Goal: Task Accomplishment & Management: Manage account settings

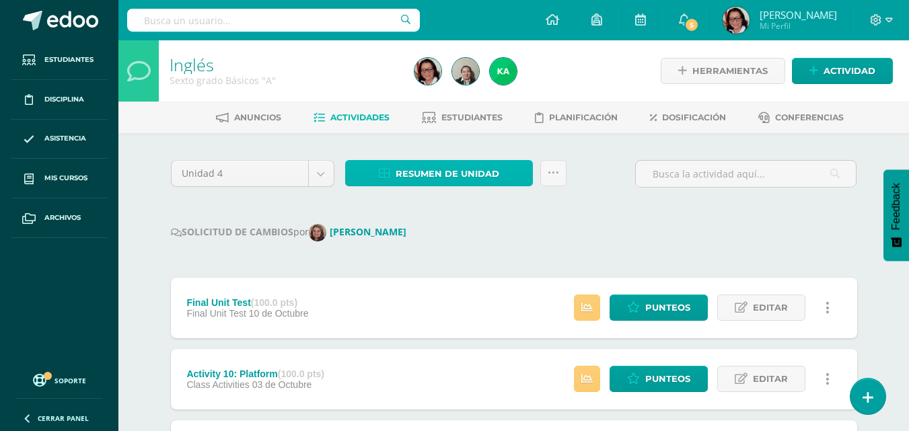
click at [453, 172] on span "Resumen de unidad" at bounding box center [448, 173] width 104 height 25
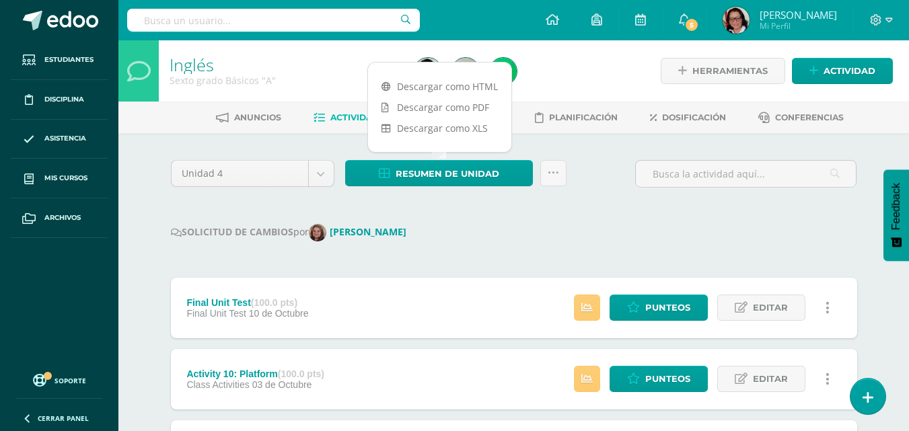
click at [458, 85] on link "Descargar como HTML" at bounding box center [439, 86] width 143 height 21
click at [448, 105] on link "Descargar como PDF" at bounding box center [439, 107] width 143 height 21
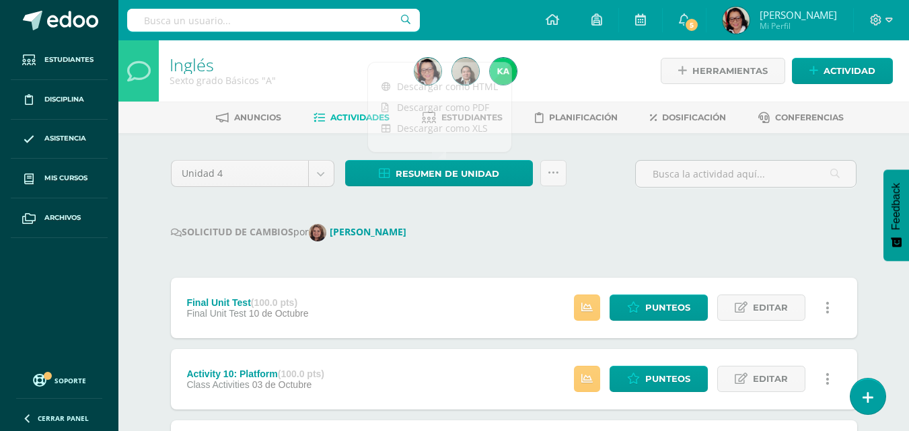
drag, startPoint x: 574, startPoint y: 224, endPoint x: 577, endPoint y: 188, distance: 36.4
click at [575, 224] on div "SOLICITUD DE CAMBIOS por CLARA MORALES" at bounding box center [514, 232] width 686 height 17
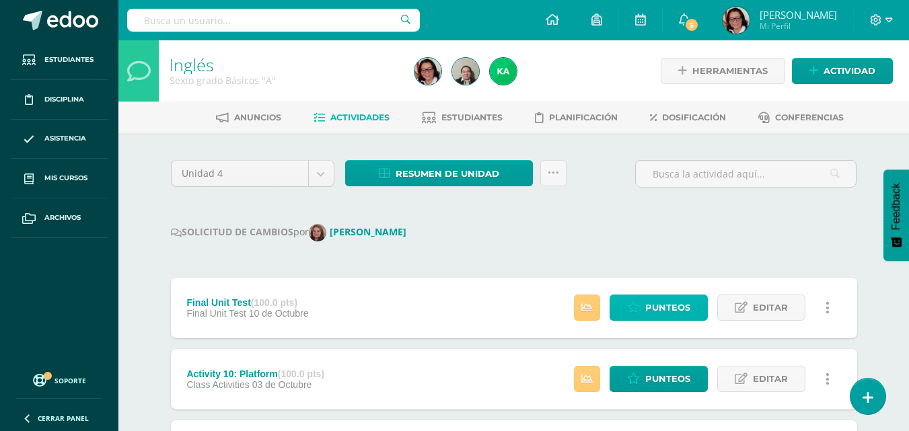
click at [678, 303] on span "Punteos" at bounding box center [667, 307] width 45 height 25
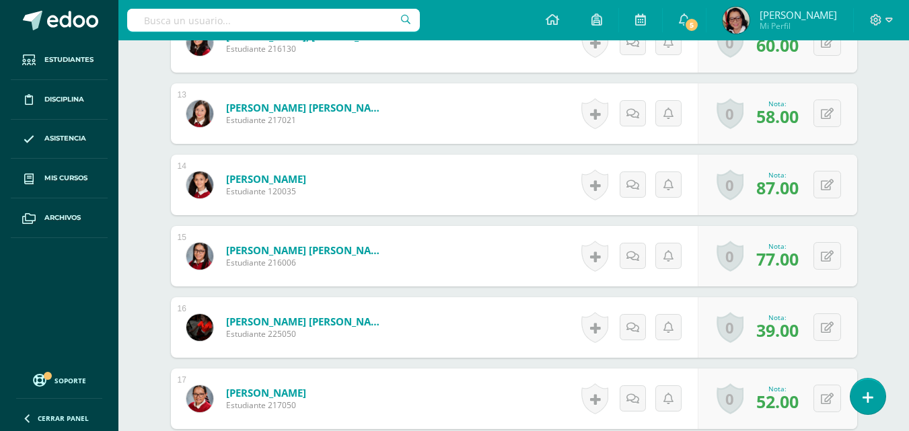
scroll to position [1274, 0]
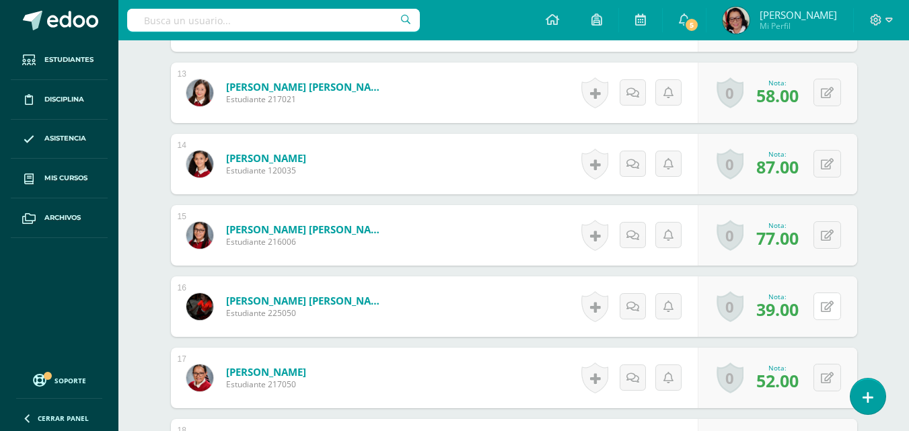
click at [833, 305] on button at bounding box center [827, 307] width 28 height 28
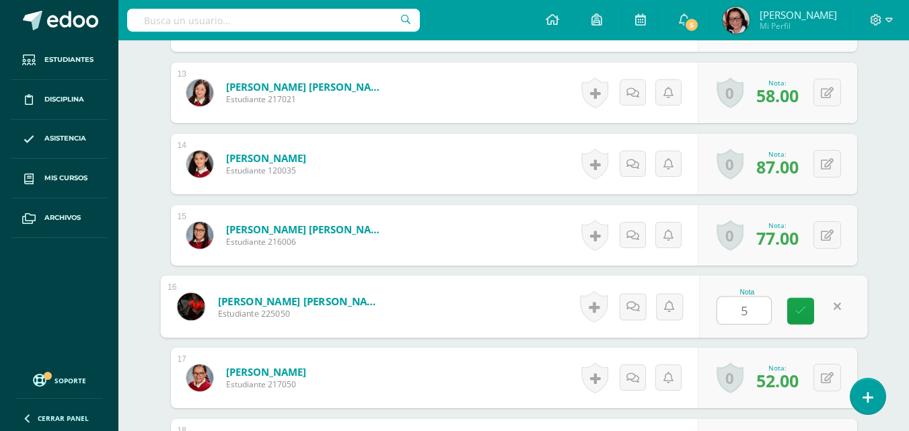
type input "50"
click at [800, 310] on icon at bounding box center [801, 310] width 12 height 11
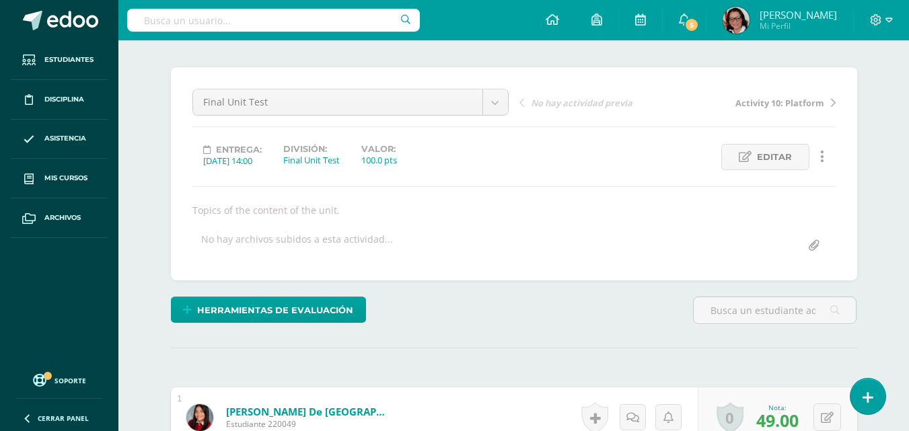
scroll to position [0, 0]
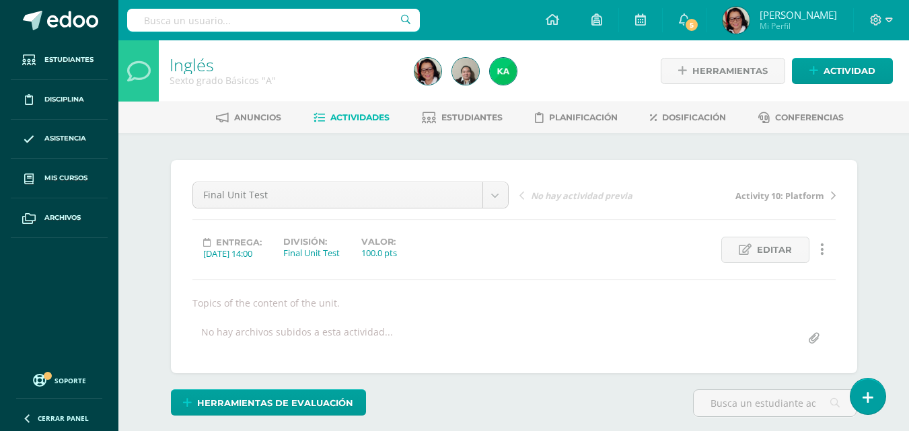
click at [363, 116] on span "Actividades" at bounding box center [359, 117] width 59 height 10
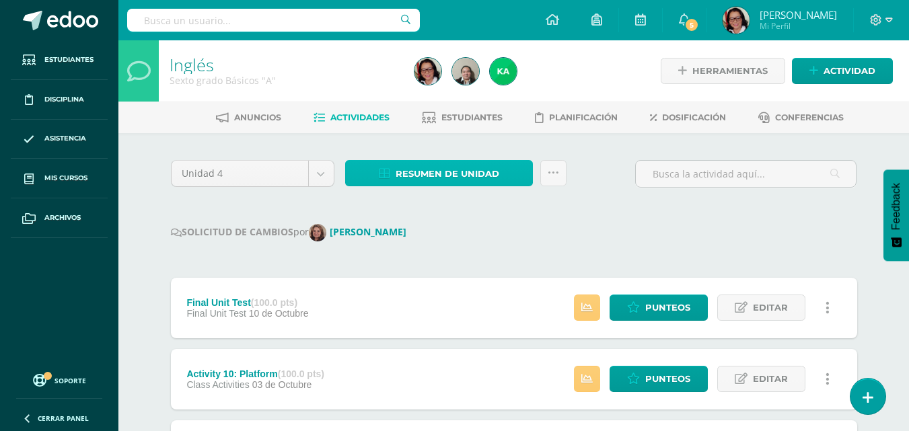
click at [486, 177] on span "Resumen de unidad" at bounding box center [448, 173] width 104 height 25
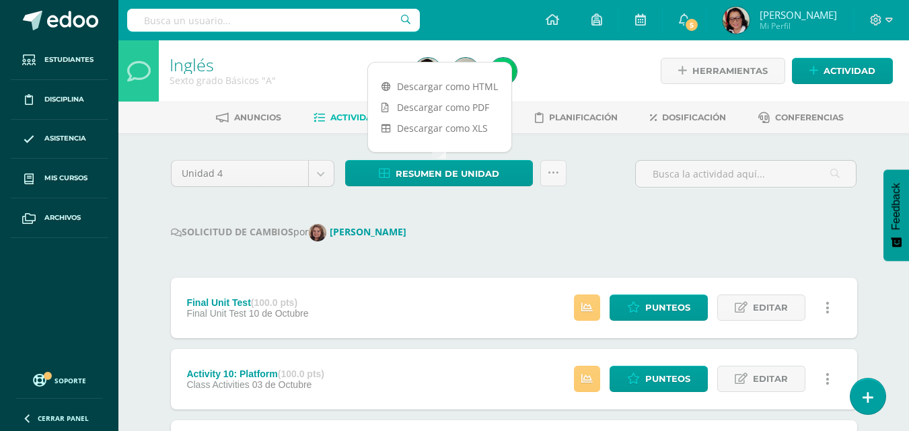
click at [470, 129] on link "Descargar como XLS" at bounding box center [439, 128] width 143 height 21
click at [479, 85] on link "Descargar como HTML" at bounding box center [439, 86] width 143 height 21
click at [478, 233] on div "SOLICITUD DE CAMBIOS por [PERSON_NAME]" at bounding box center [514, 232] width 686 height 17
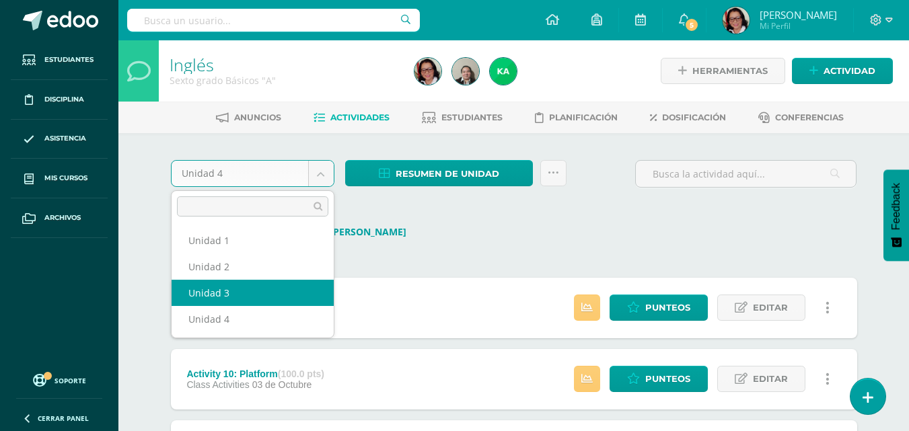
select select "Unidad 3"
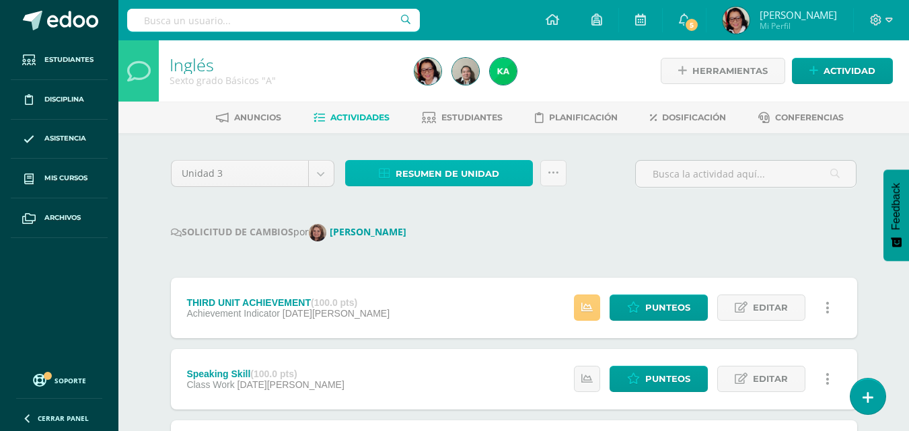
click at [477, 173] on span "Resumen de unidad" at bounding box center [448, 173] width 104 height 25
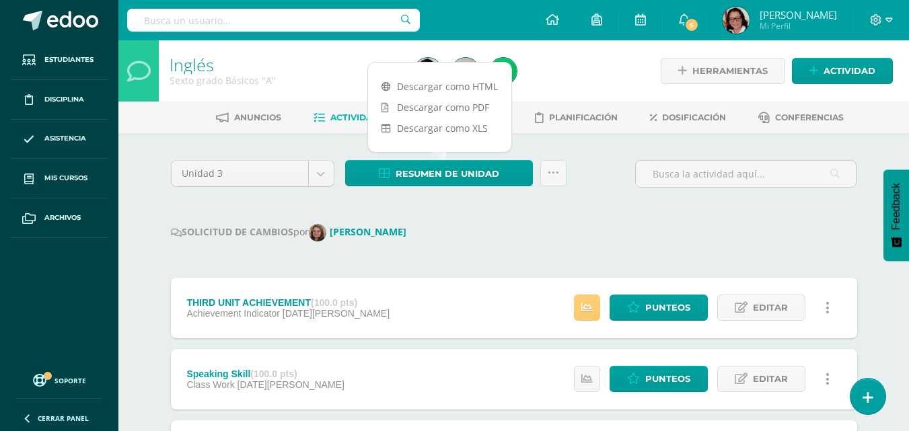
click at [470, 108] on link "Descargar como PDF" at bounding box center [439, 107] width 143 height 21
click at [472, 129] on link "Descargar como XLS" at bounding box center [439, 128] width 143 height 21
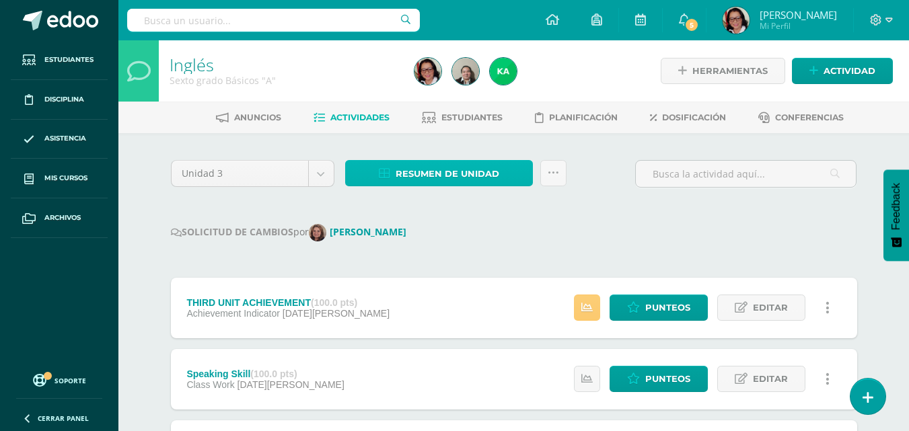
click at [451, 177] on span "Resumen de unidad" at bounding box center [448, 173] width 104 height 25
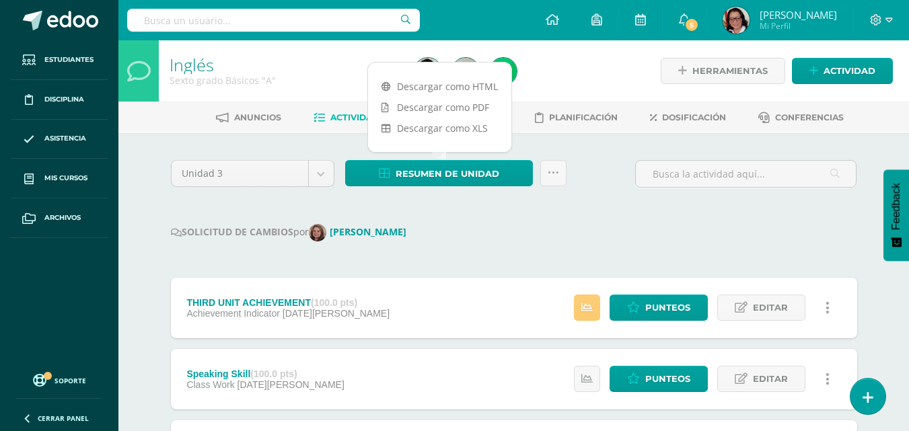
click at [472, 110] on link "Descargar como PDF" at bounding box center [439, 107] width 143 height 21
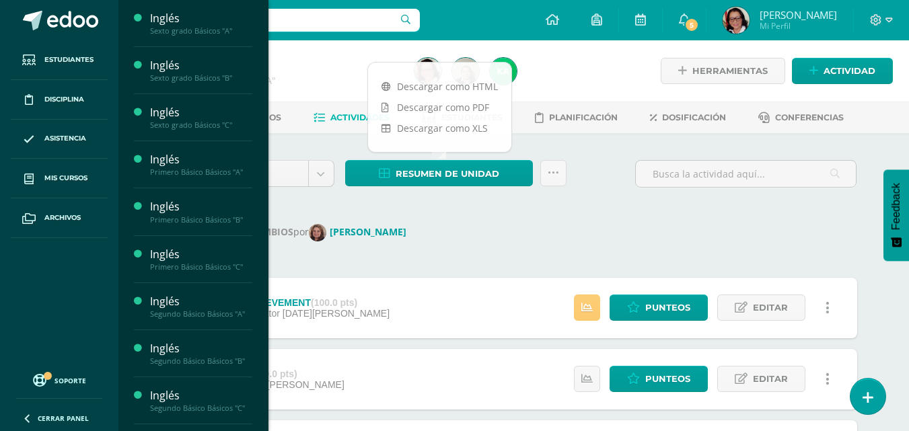
click at [207, 77] on div "Sexto grado Básicos "B"" at bounding box center [201, 77] width 102 height 9
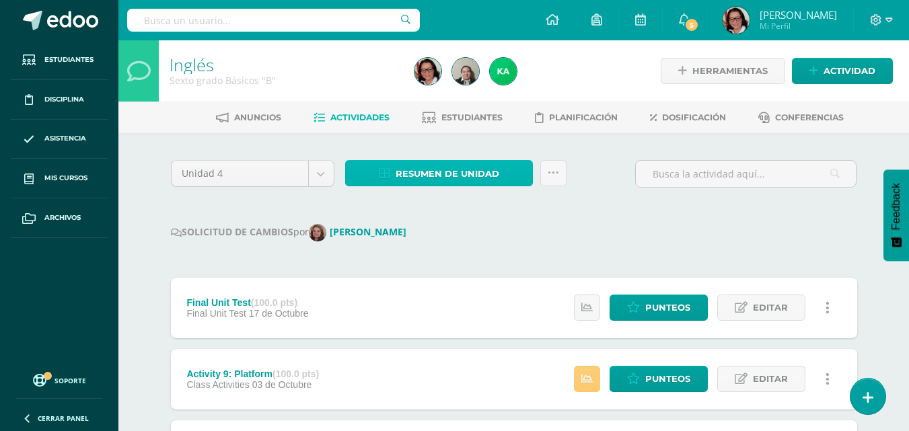
click at [468, 173] on span "Resumen de unidad" at bounding box center [448, 173] width 104 height 25
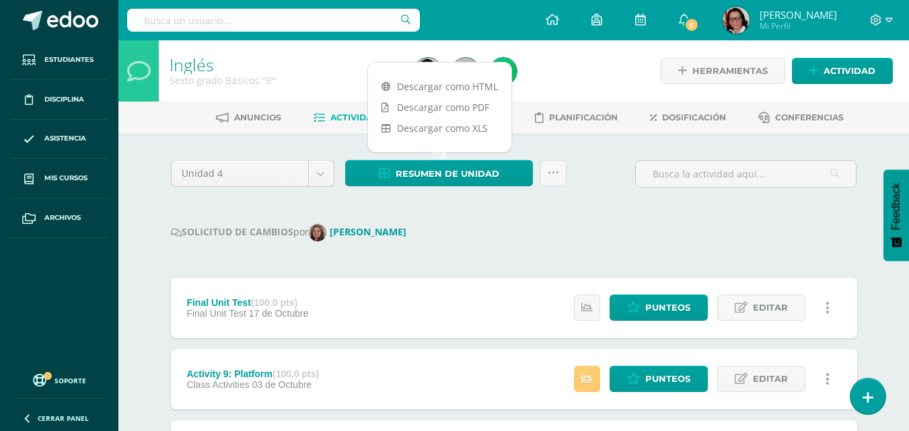
click at [466, 106] on link "Descargar como PDF" at bounding box center [439, 107] width 143 height 21
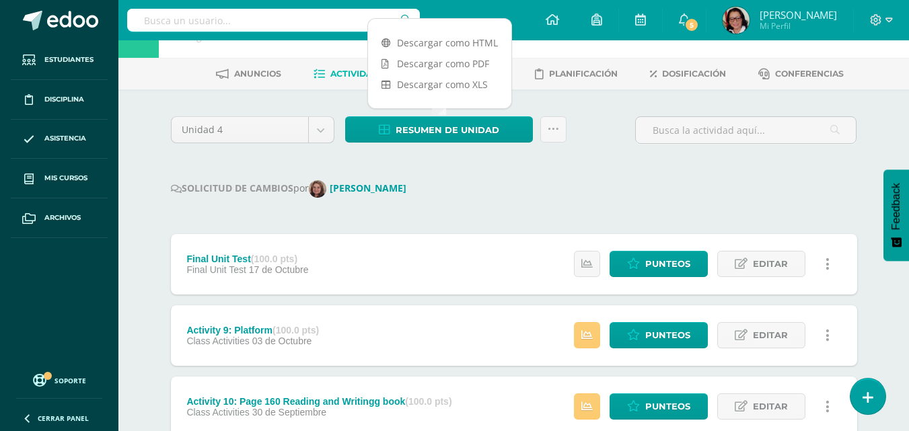
scroll to position [67, 0]
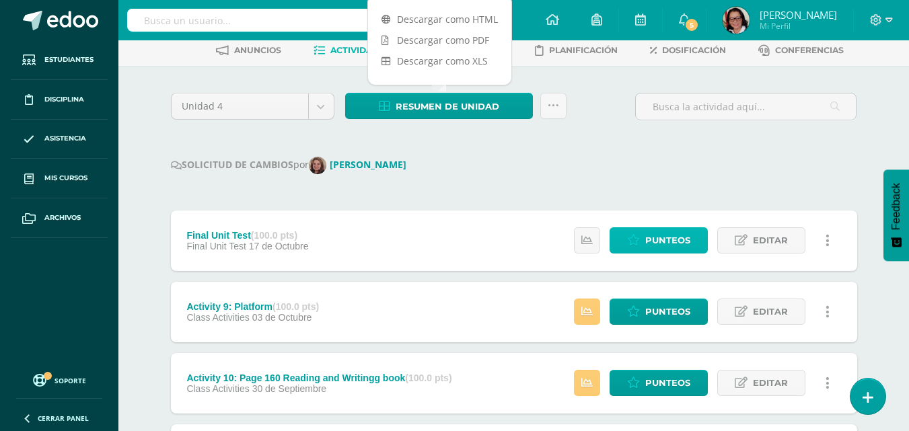
click at [656, 238] on span "Punteos" at bounding box center [667, 240] width 45 height 25
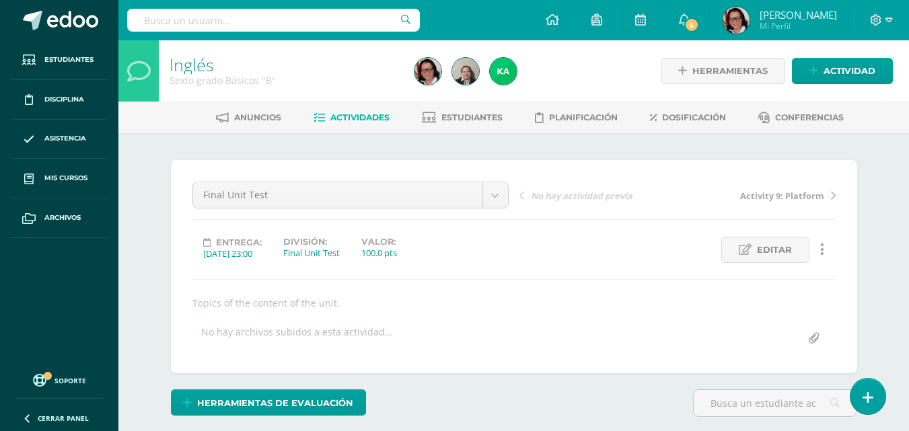
scroll to position [1, 0]
click at [352, 116] on span "Actividades" at bounding box center [359, 117] width 59 height 10
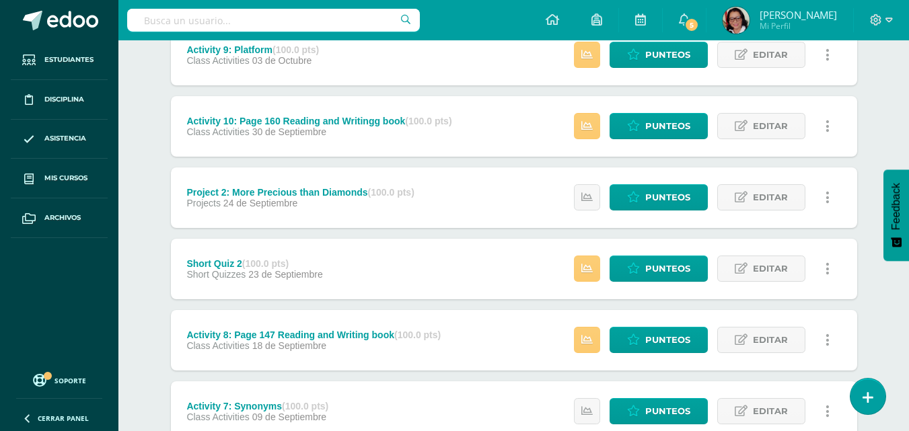
scroll to position [336, 0]
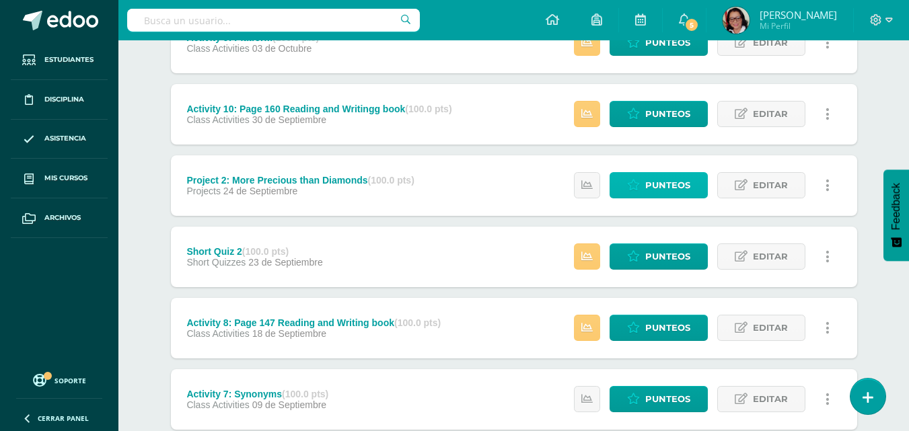
click at [676, 181] on span "Punteos" at bounding box center [667, 185] width 45 height 25
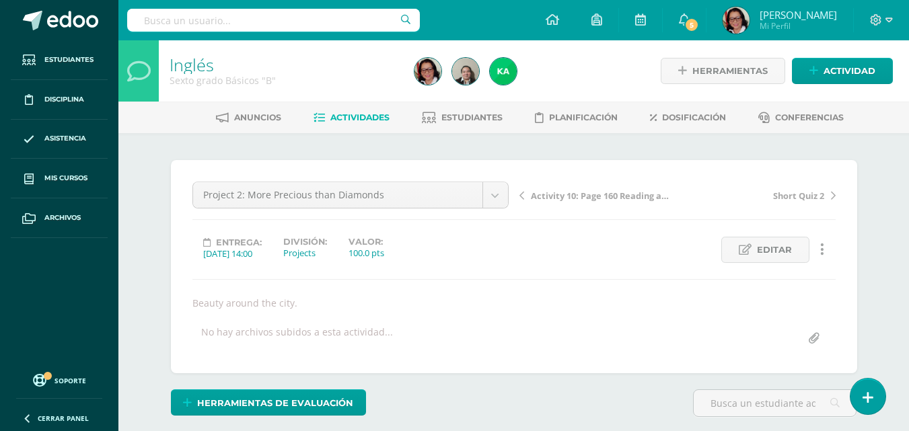
click at [373, 114] on span "Actividades" at bounding box center [359, 117] width 59 height 10
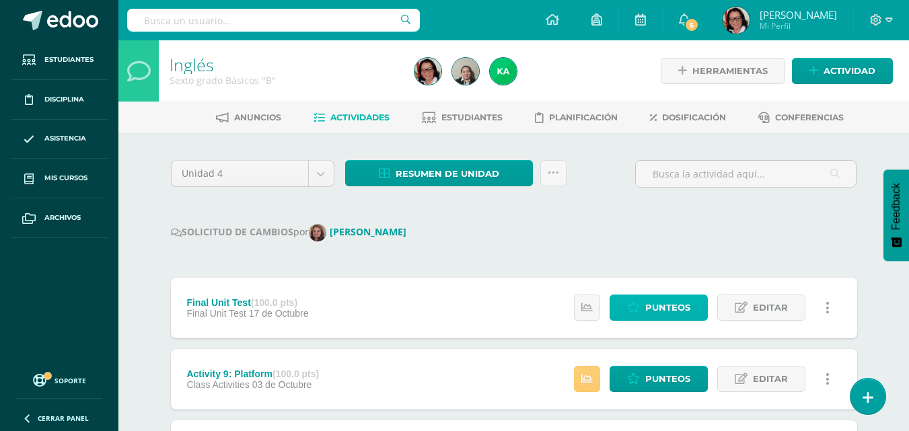
click at [664, 309] on span "Punteos" at bounding box center [667, 307] width 45 height 25
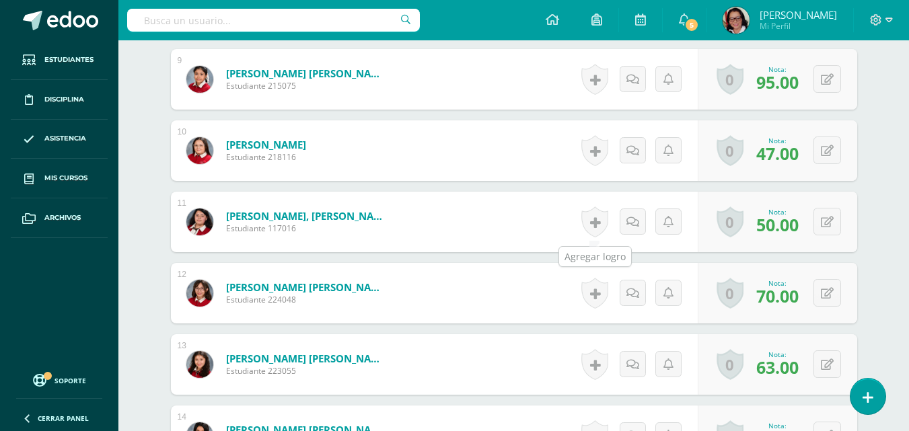
scroll to position [951, 0]
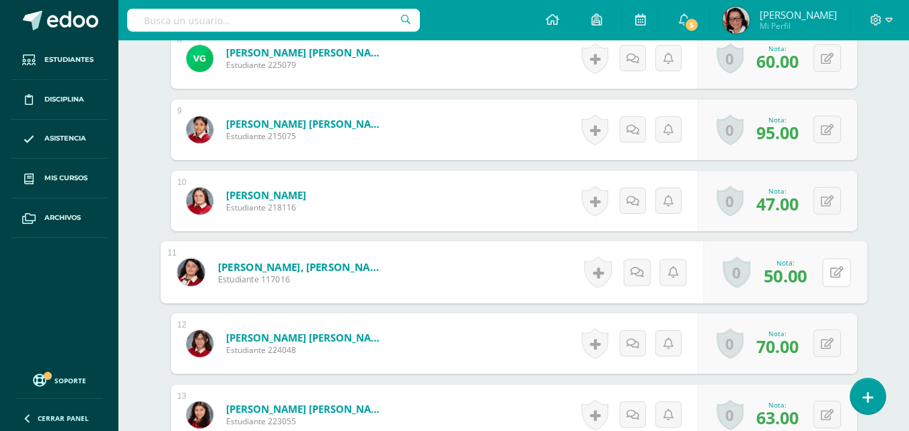
click at [826, 269] on button at bounding box center [836, 272] width 28 height 28
type input "60"
click at [805, 275] on icon at bounding box center [801, 276] width 12 height 11
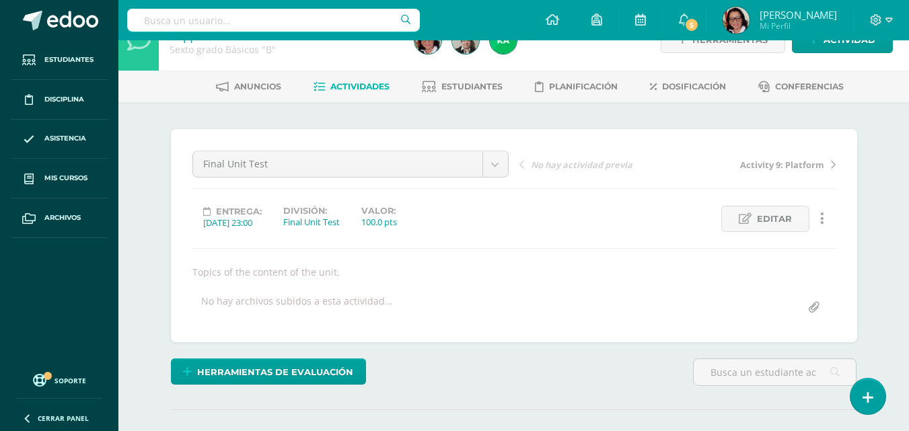
scroll to position [0, 0]
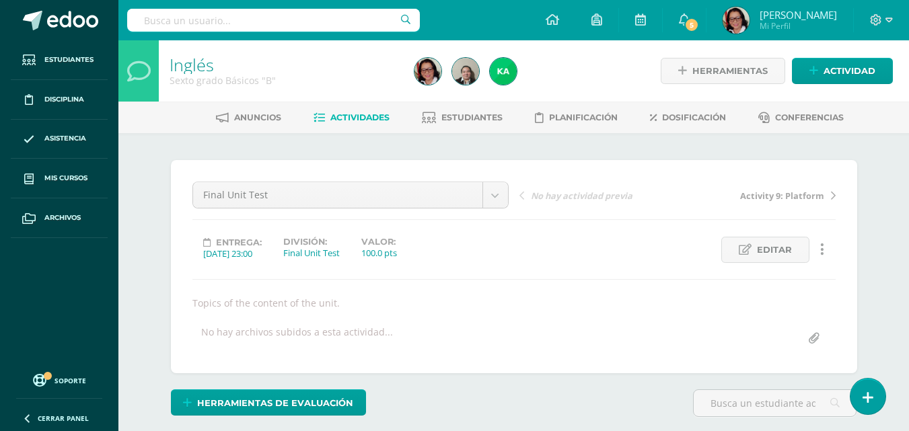
click at [354, 114] on span "Actividades" at bounding box center [359, 117] width 59 height 10
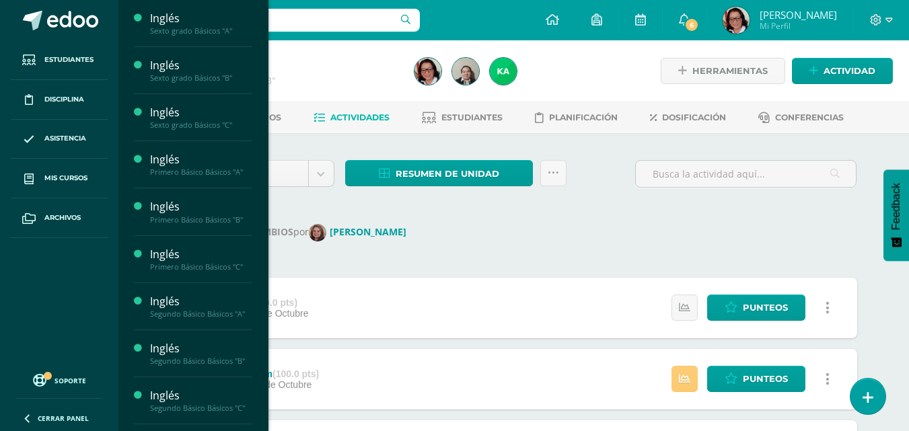
click at [200, 121] on div "Sexto grado Básicos "C"" at bounding box center [201, 124] width 102 height 9
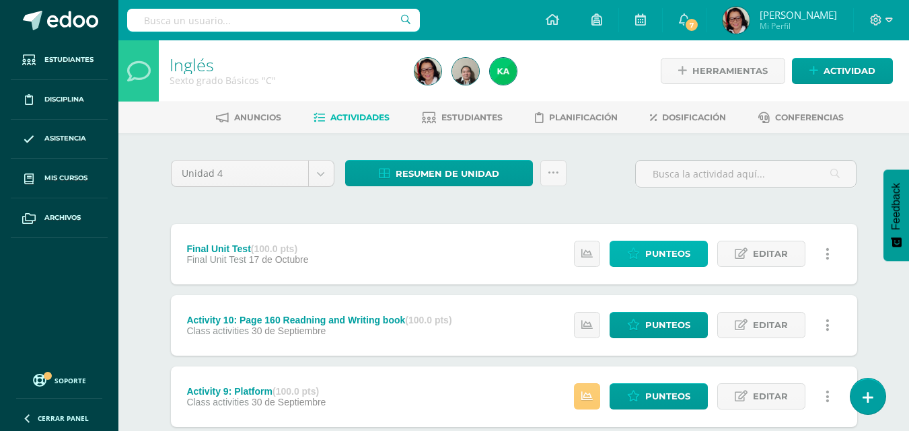
click at [688, 250] on span "Punteos" at bounding box center [667, 254] width 45 height 25
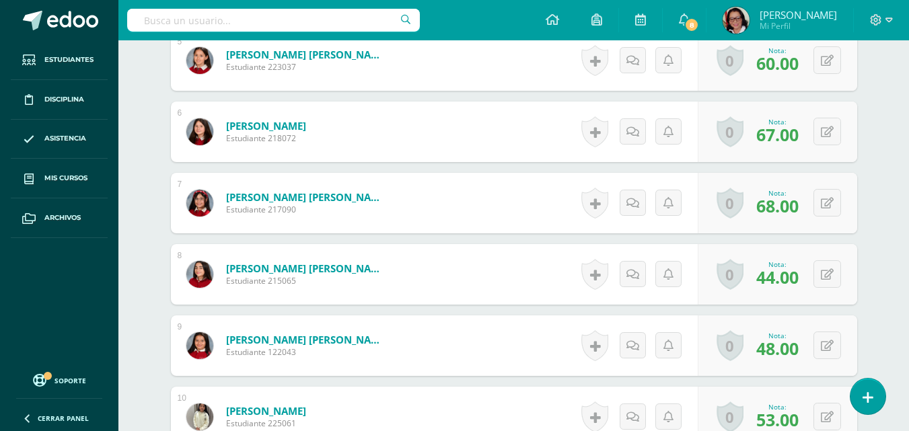
scroll to position [736, 0]
click at [833, 346] on button at bounding box center [827, 345] width 28 height 28
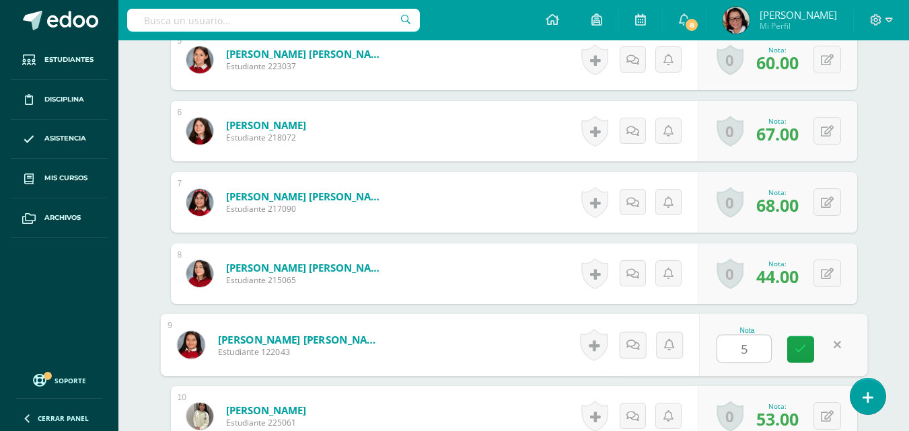
type input "58"
click at [797, 347] on icon at bounding box center [801, 349] width 12 height 11
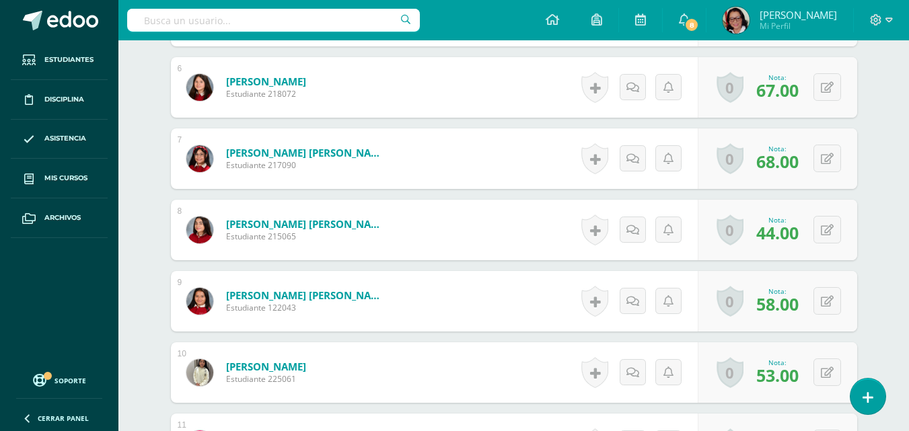
scroll to position [803, 0]
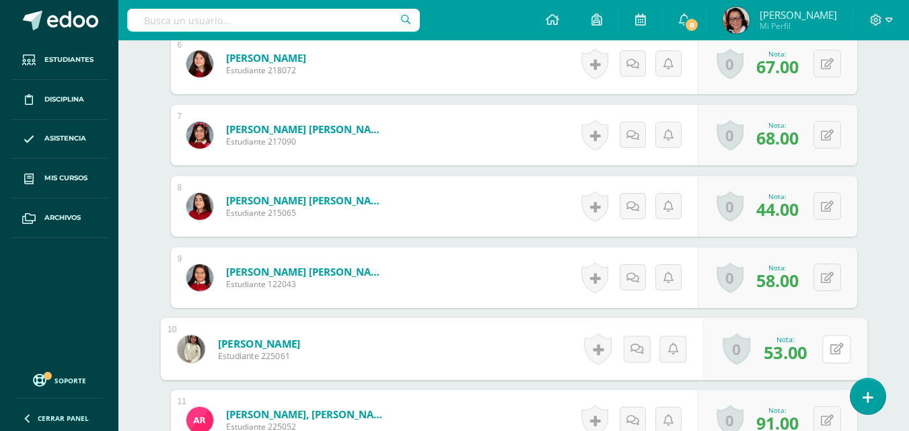
click at [834, 347] on button at bounding box center [836, 349] width 28 height 28
type input "56"
click at [807, 353] on link at bounding box center [800, 353] width 27 height 27
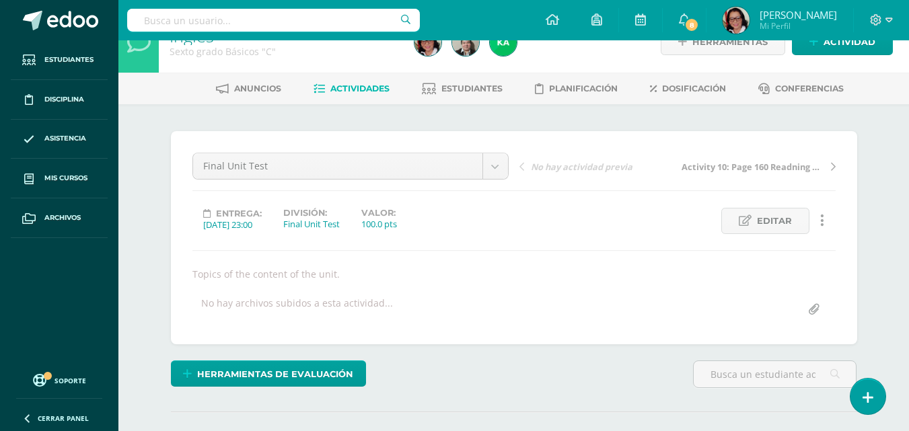
scroll to position [0, 0]
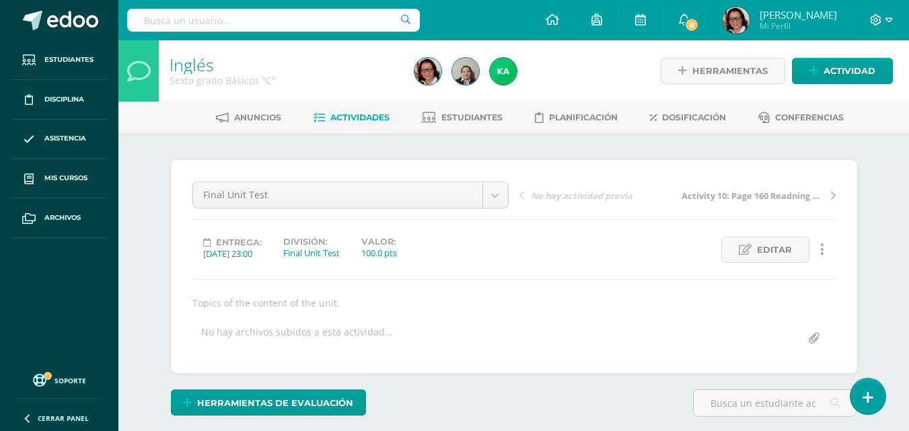
click at [342, 112] on link "Actividades" at bounding box center [352, 118] width 76 height 22
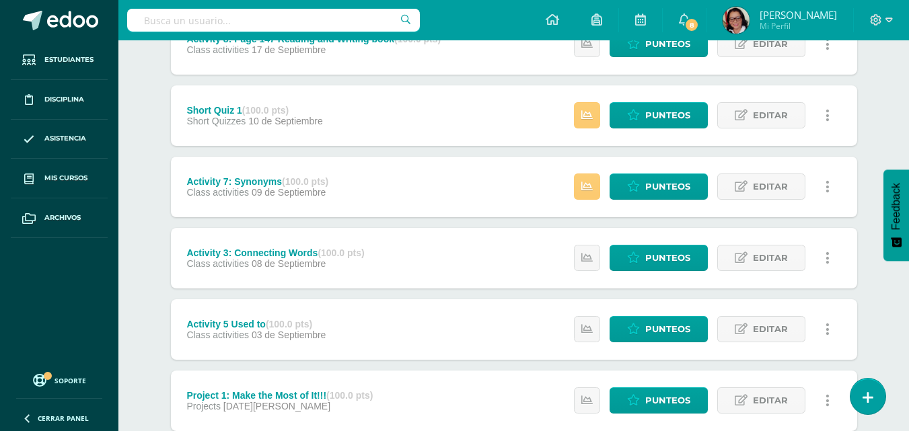
scroll to position [647, 0]
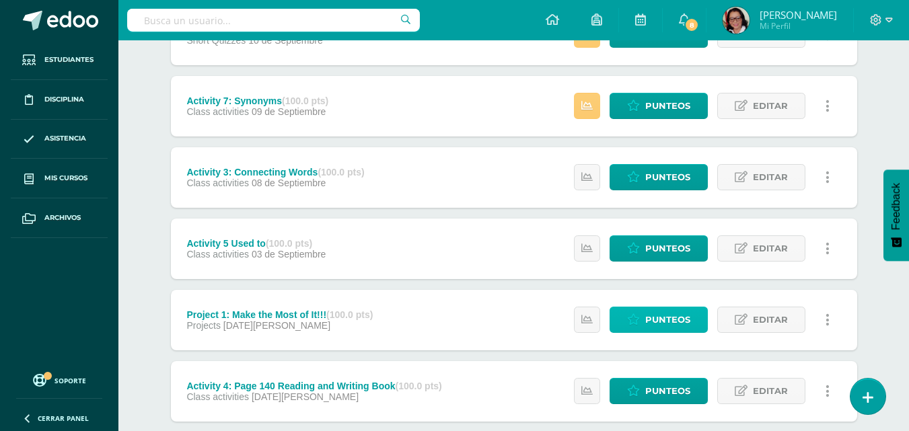
click at [649, 316] on span "Punteos" at bounding box center [667, 319] width 45 height 25
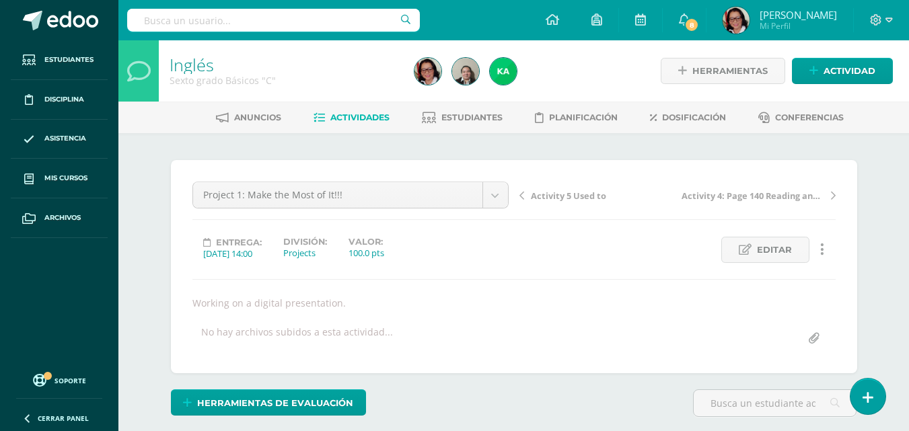
click at [367, 115] on span "Actividades" at bounding box center [359, 117] width 59 height 10
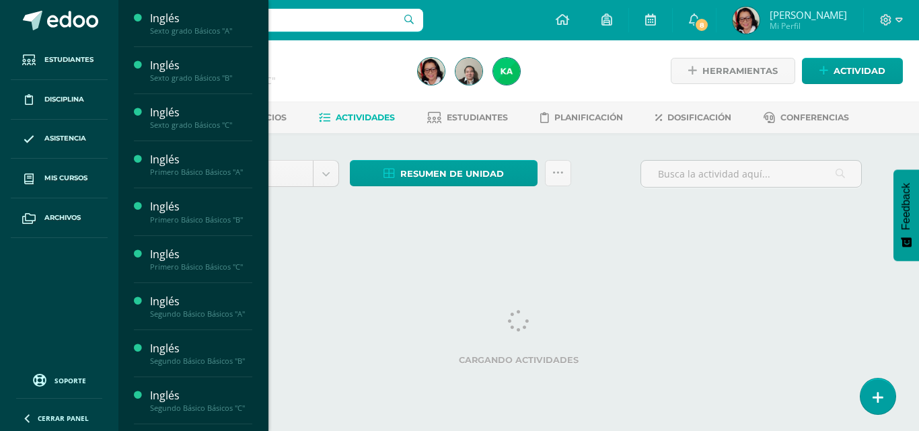
drag, startPoint x: 211, startPoint y: 74, endPoint x: 209, endPoint y: 85, distance: 11.5
click at [212, 75] on div "Sexto grado Básicos "B"" at bounding box center [201, 77] width 102 height 9
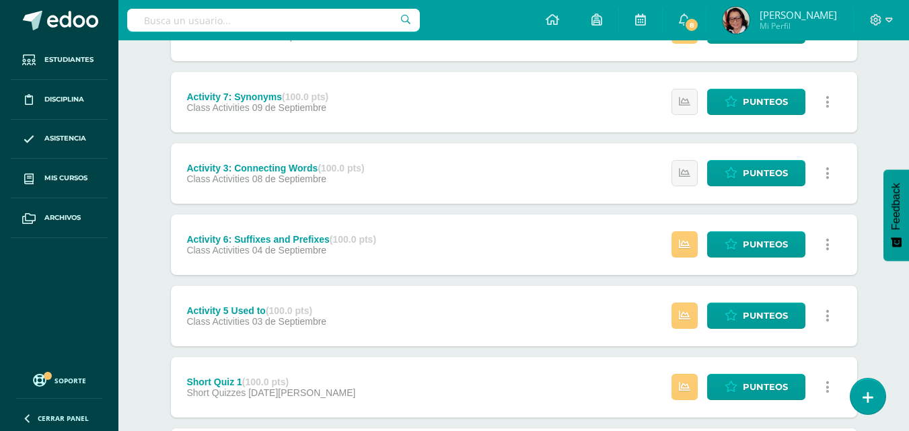
scroll to position [764, 0]
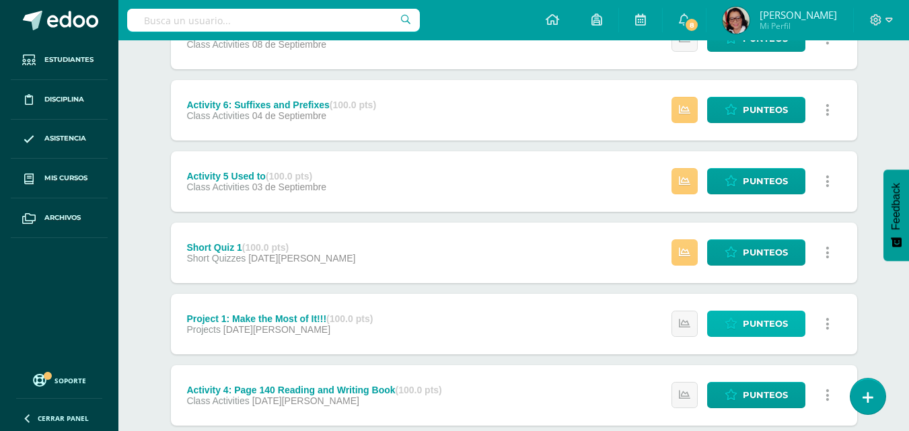
click at [759, 320] on span "Punteos" at bounding box center [765, 324] width 45 height 25
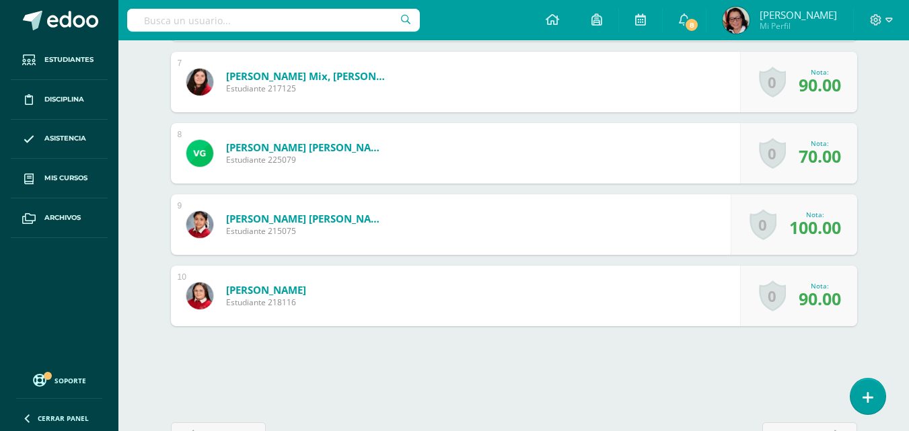
scroll to position [820, 0]
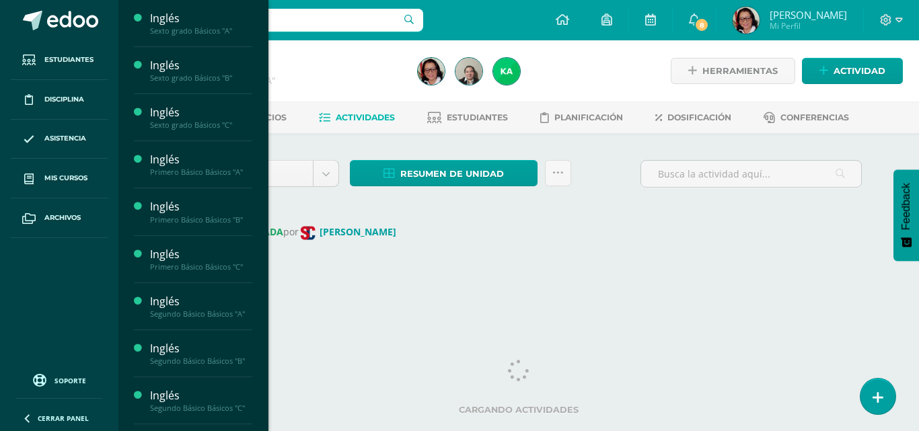
click at [219, 73] on div "Sexto grado Básicos "B"" at bounding box center [201, 77] width 102 height 9
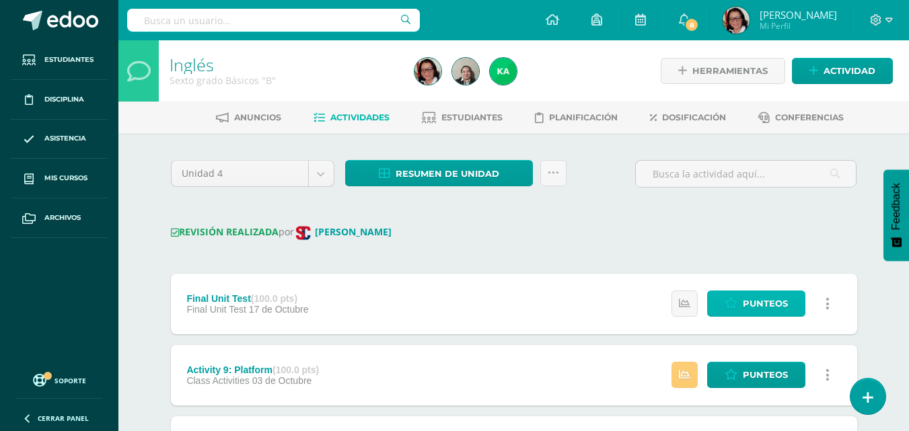
click at [770, 303] on span "Punteos" at bounding box center [765, 303] width 45 height 25
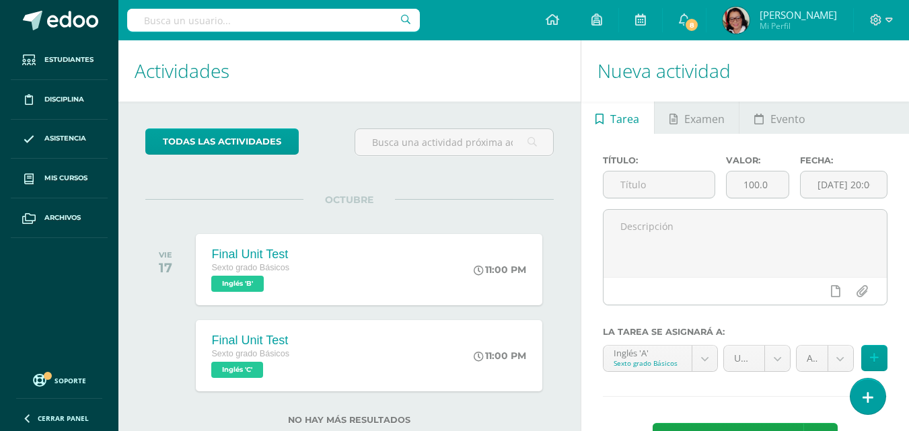
click at [439, 76] on h1 "Actividades" at bounding box center [350, 70] width 430 height 61
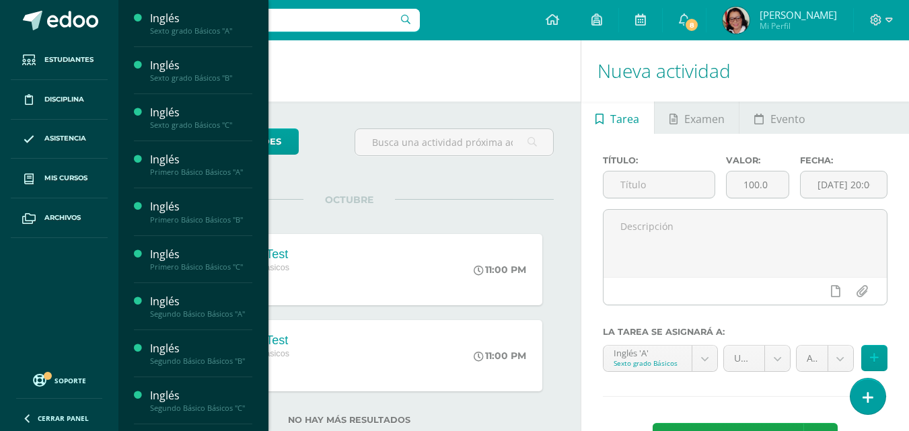
click at [188, 34] on div "Sexto grado Básicos "A"" at bounding box center [201, 30] width 102 height 9
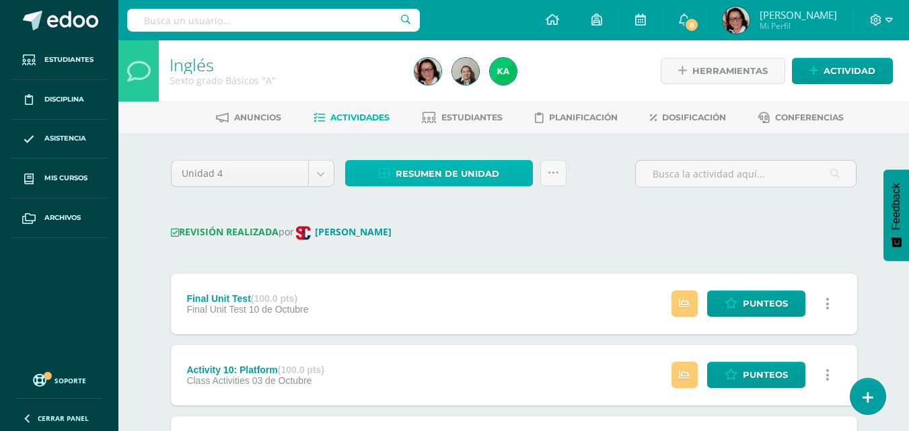
click at [471, 167] on span "Resumen de unidad" at bounding box center [448, 173] width 104 height 25
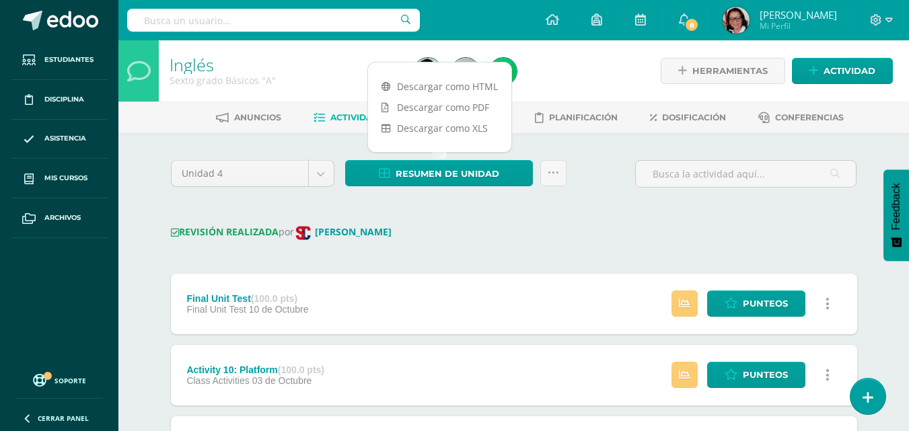
click at [464, 106] on link "Descargar como PDF" at bounding box center [439, 107] width 143 height 21
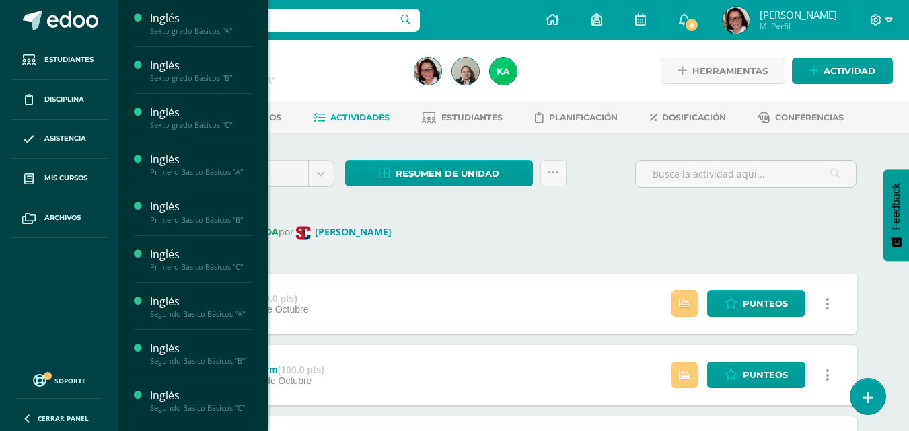
click at [166, 70] on div "Inglés" at bounding box center [201, 65] width 102 height 15
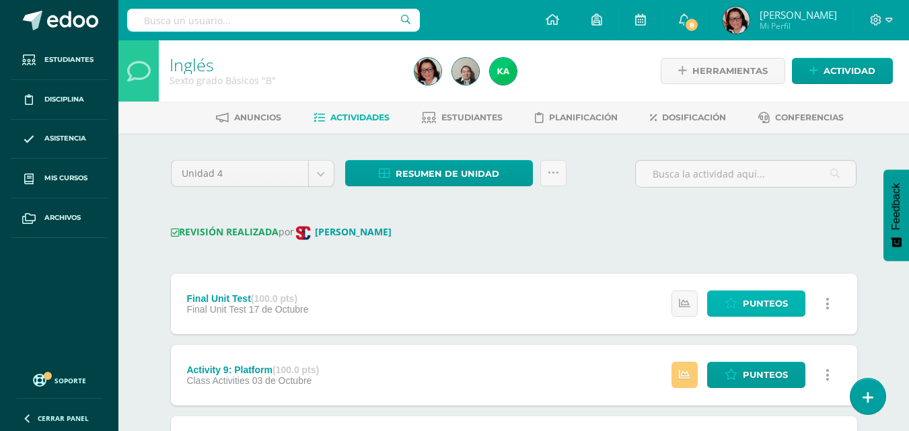
click at [756, 305] on span "Punteos" at bounding box center [765, 303] width 45 height 25
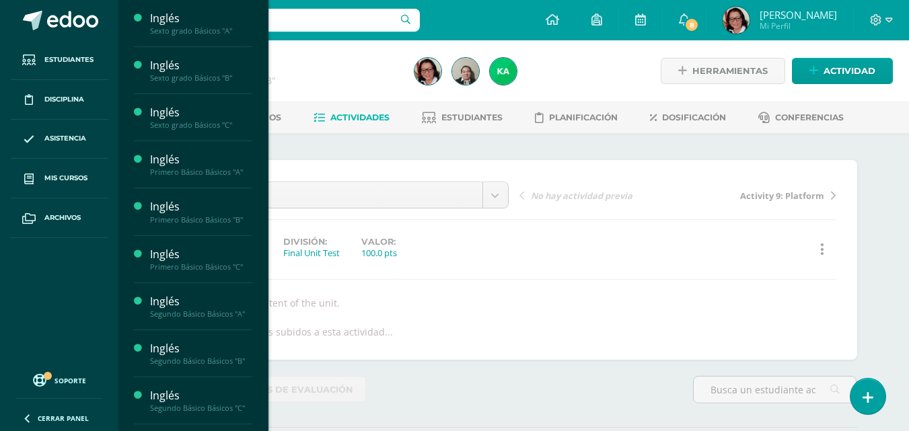
click at [158, 124] on div "Sexto grado Básicos "C"" at bounding box center [201, 124] width 102 height 9
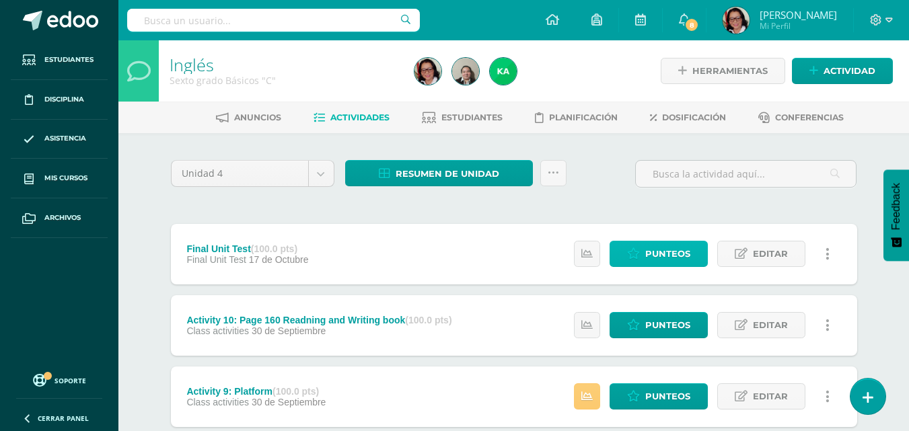
click at [671, 253] on span "Punteos" at bounding box center [667, 254] width 45 height 25
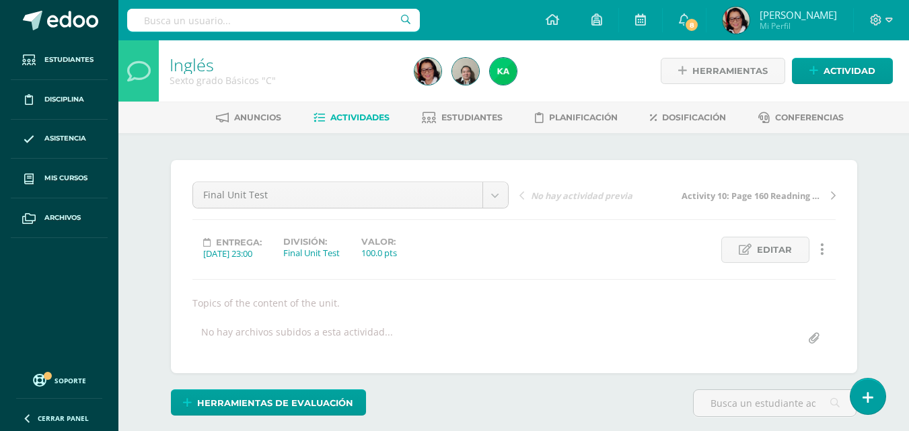
click at [349, 111] on link "Actividades" at bounding box center [352, 118] width 76 height 22
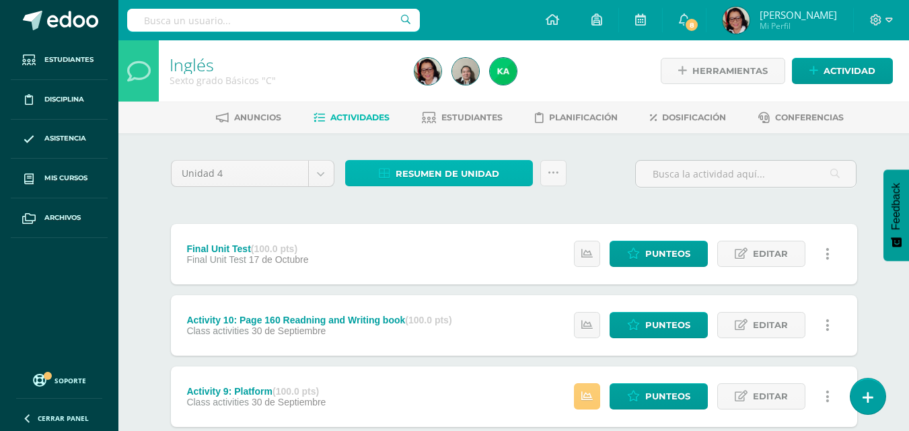
click at [473, 170] on span "Resumen de unidad" at bounding box center [448, 173] width 104 height 25
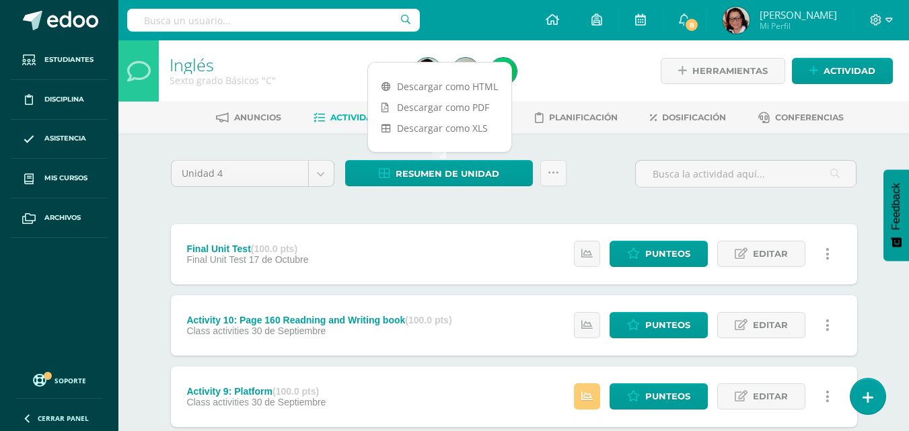
click at [469, 127] on link "Descargar como XLS" at bounding box center [439, 128] width 143 height 21
click at [470, 196] on div "Resumen de unidad Subir actividades en masa Enviar punteos a revision Historial…" at bounding box center [456, 179] width 232 height 38
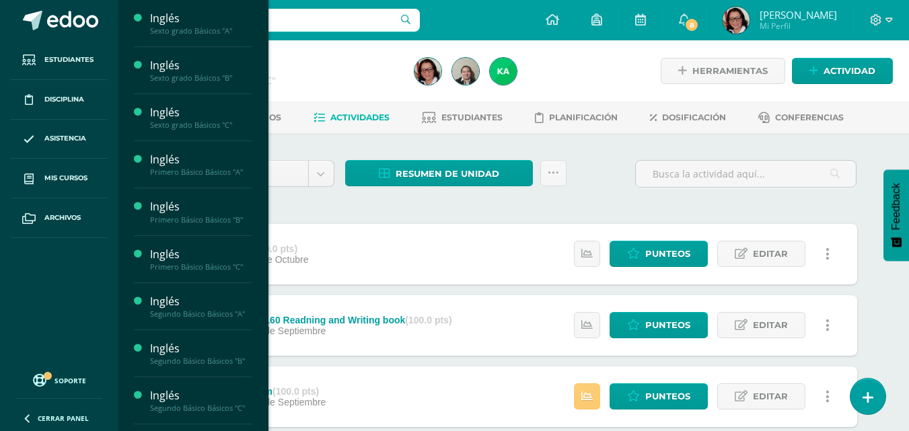
click at [199, 28] on div "Sexto grado Básicos "A"" at bounding box center [201, 30] width 102 height 9
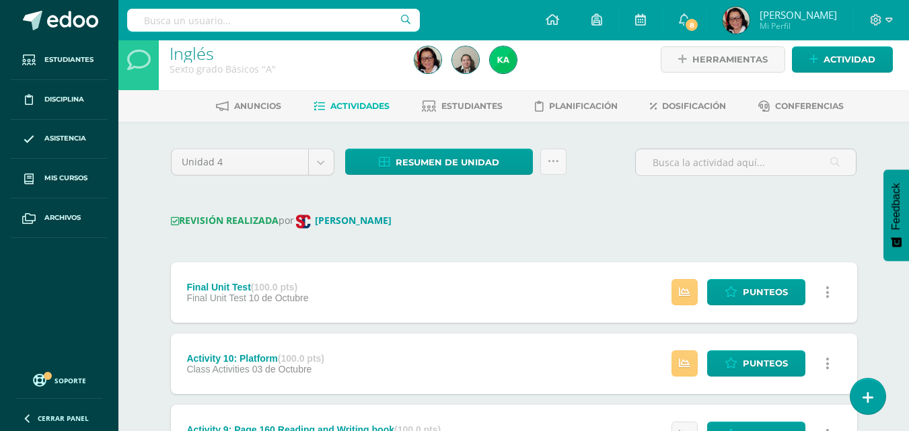
scroll to position [11, 0]
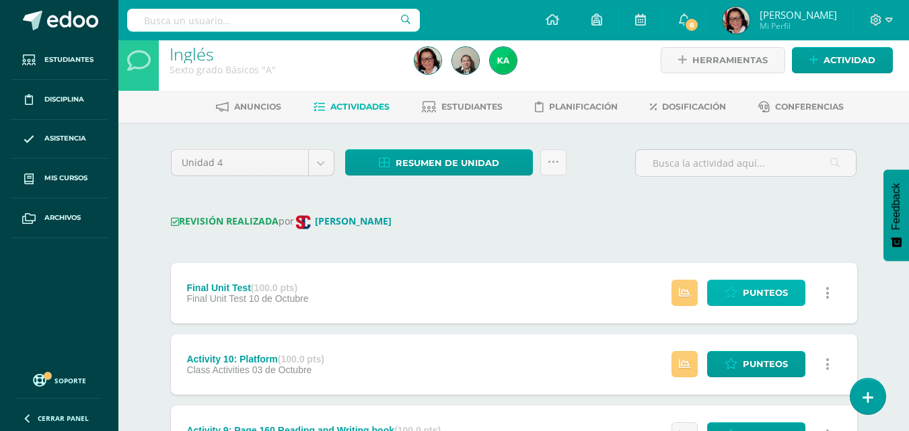
click at [765, 291] on span "Punteos" at bounding box center [765, 293] width 45 height 25
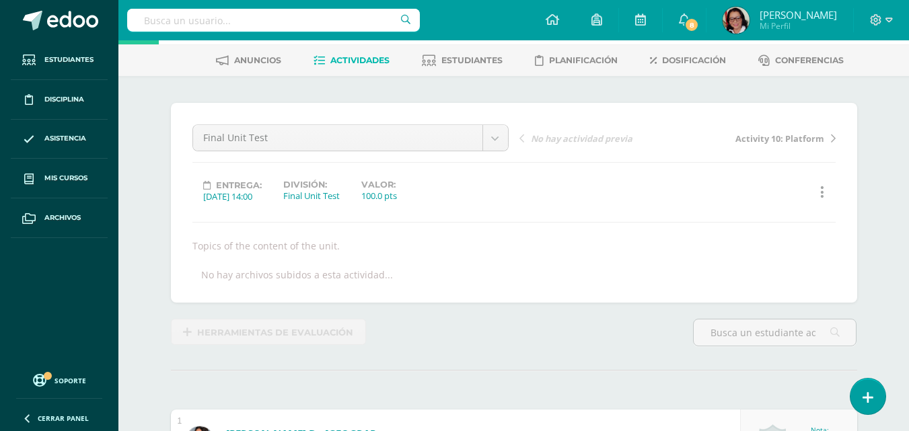
scroll to position [58, 0]
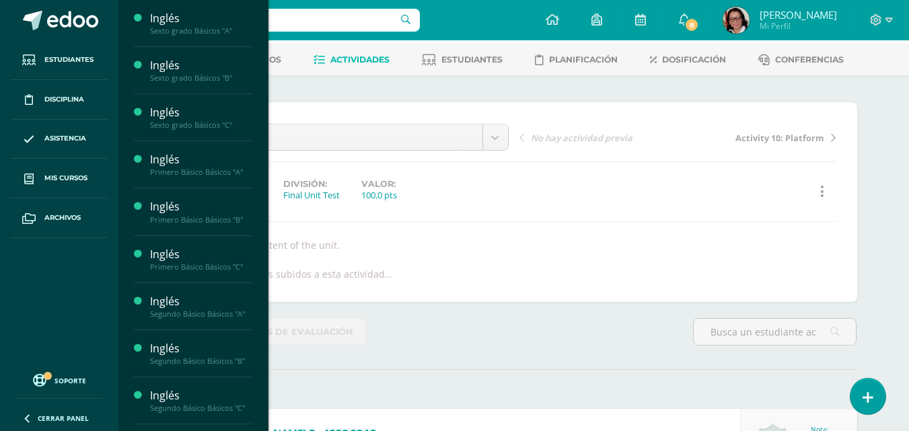
click at [194, 74] on div "Sexto grado Básicos "B"" at bounding box center [201, 77] width 102 height 9
